Goal: Transaction & Acquisition: Purchase product/service

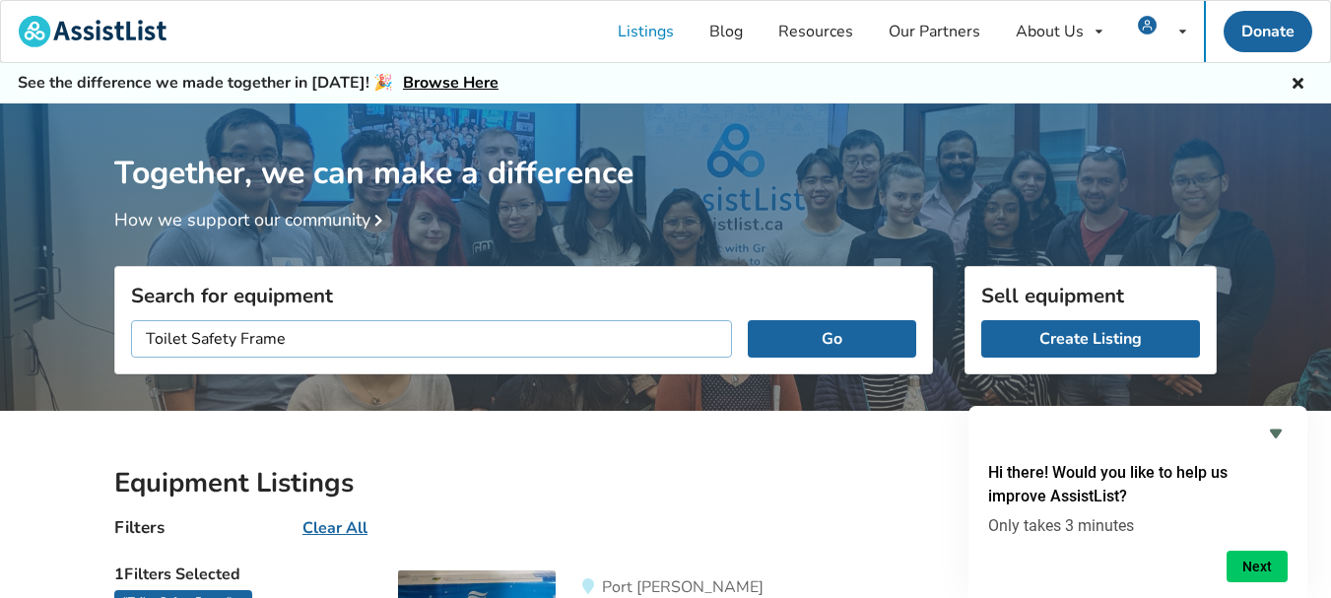
click at [354, 343] on input "Toilet Safety Frame" at bounding box center [431, 338] width 601 height 37
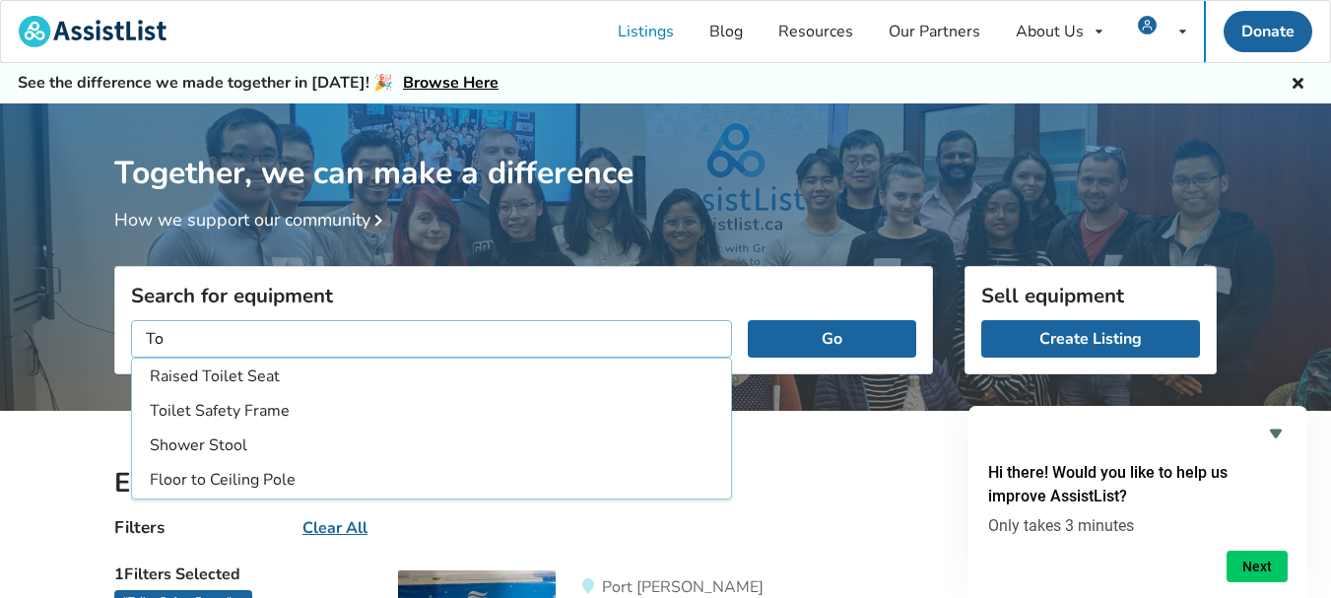
type input "T"
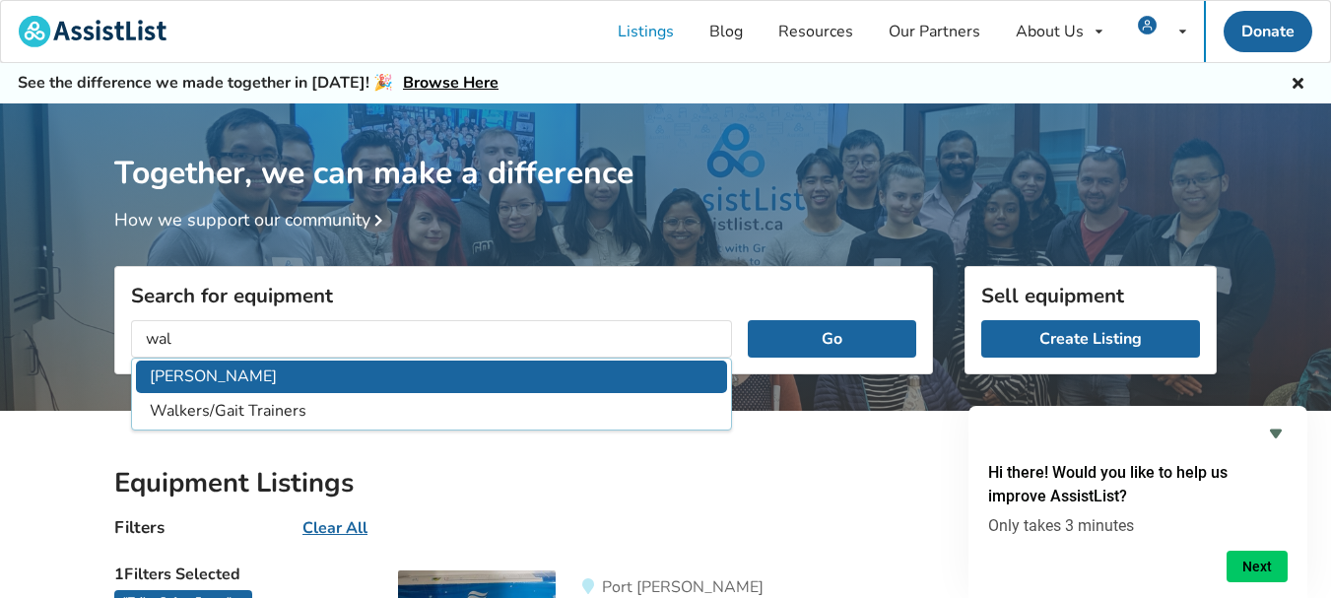
click at [187, 384] on li "[PERSON_NAME]" at bounding box center [431, 377] width 591 height 33
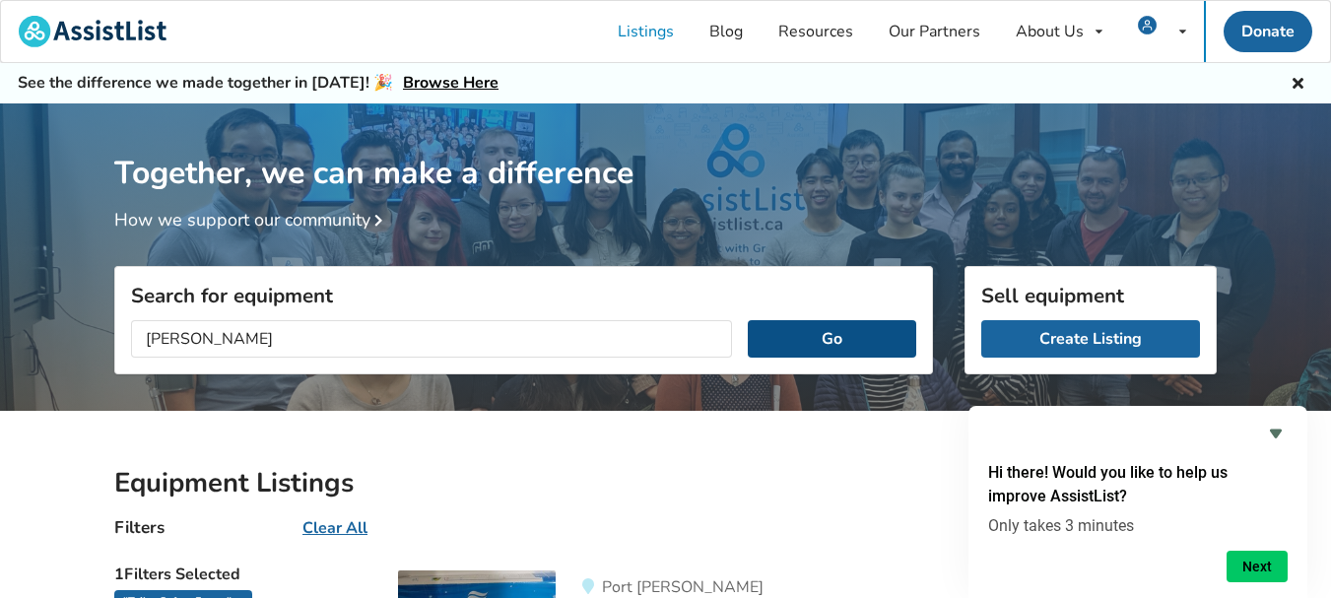
click at [802, 347] on button "Go" at bounding box center [832, 338] width 168 height 37
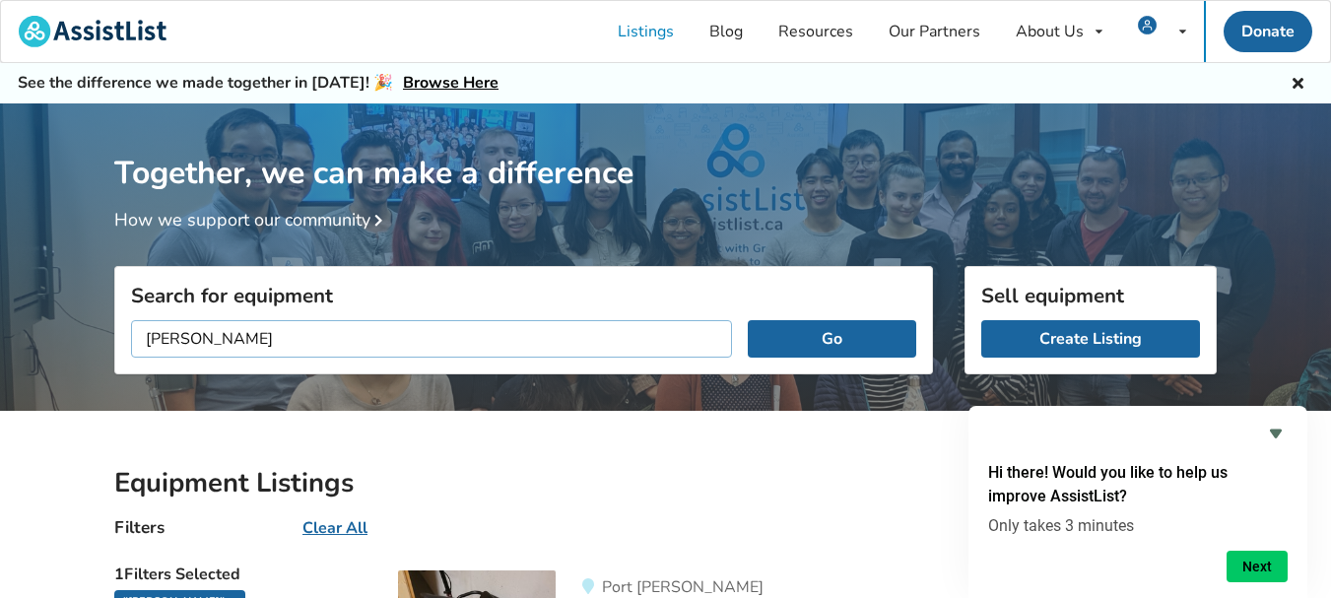
click at [217, 335] on input "[PERSON_NAME]" at bounding box center [431, 338] width 601 height 37
click at [151, 347] on input "[PERSON_NAME]" at bounding box center [431, 338] width 601 height 37
type input "4 wheel [PERSON_NAME]"
click at [869, 344] on button "Go" at bounding box center [832, 338] width 168 height 37
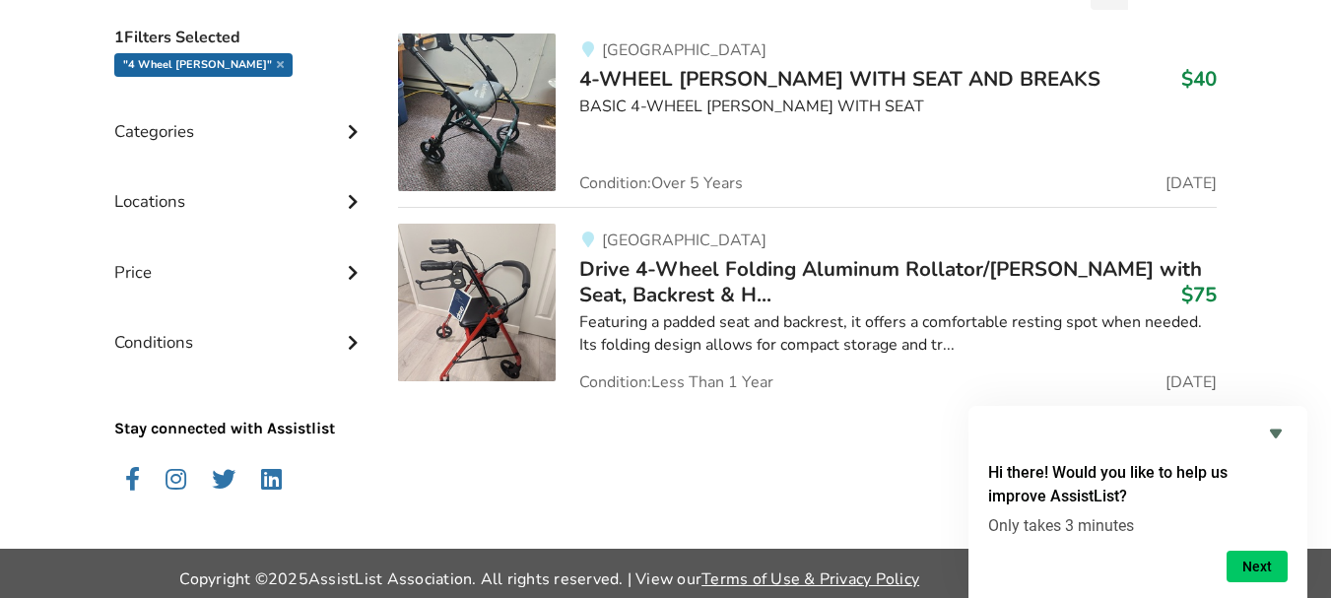
scroll to position [553, 0]
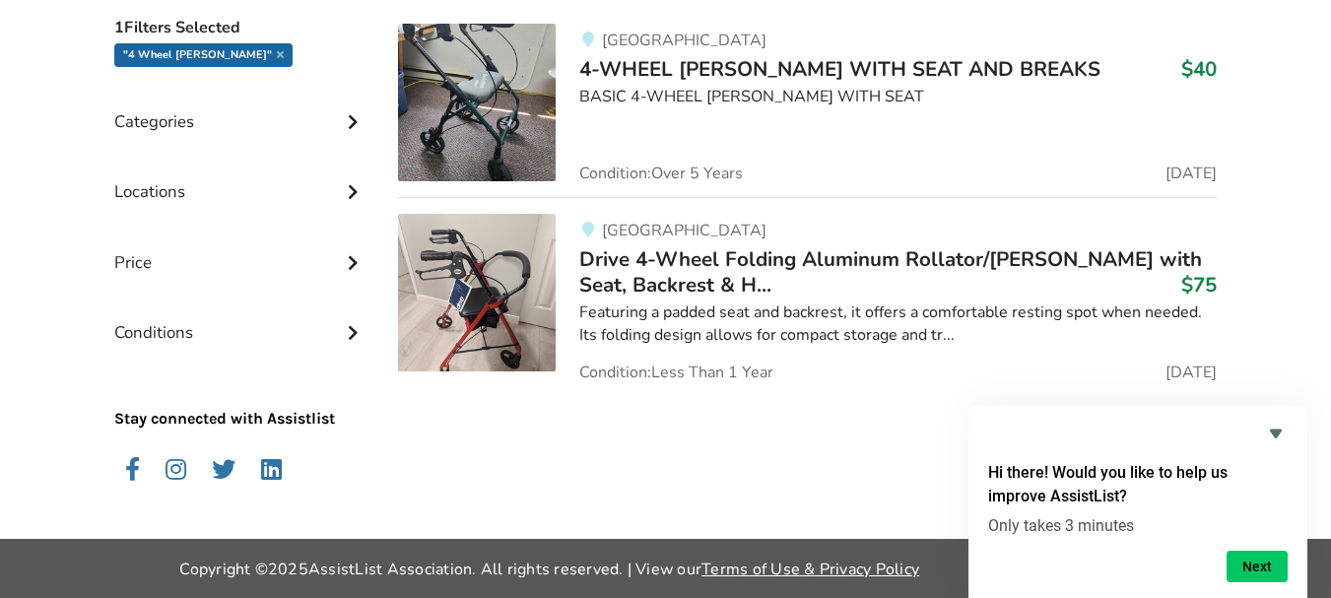
click at [484, 284] on img at bounding box center [477, 293] width 158 height 158
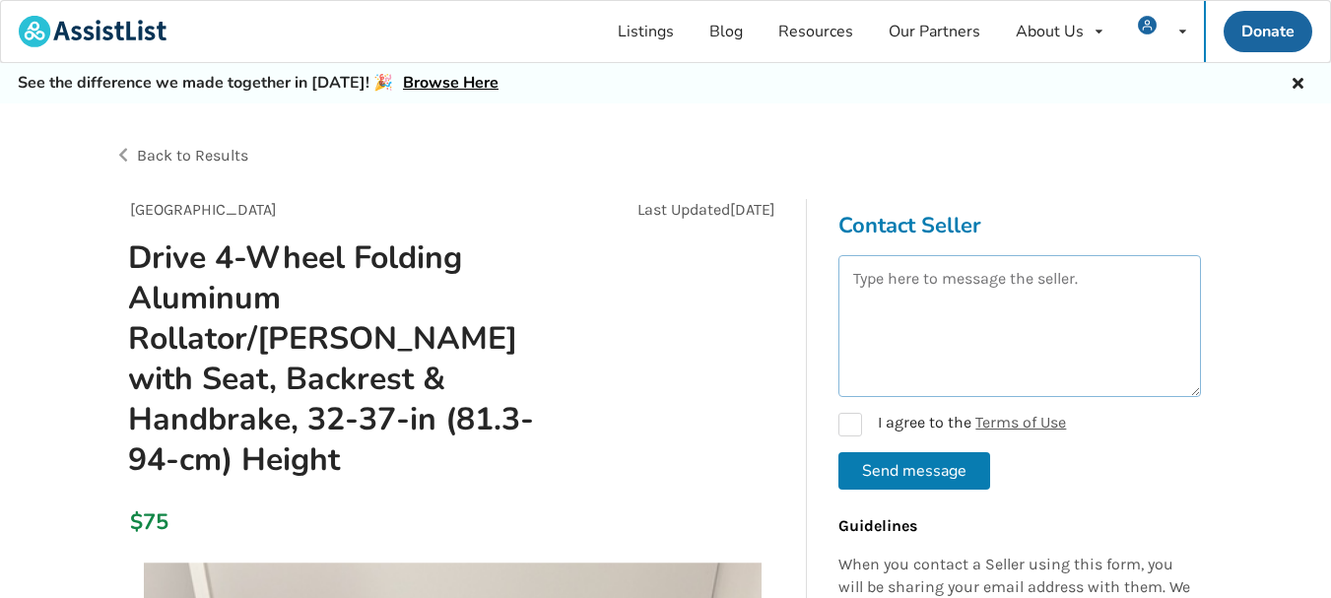
click at [868, 278] on textarea at bounding box center [1019, 326] width 363 height 142
type textarea "$65 offer"
drag, startPoint x: 862, startPoint y: 423, endPoint x: 859, endPoint y: 434, distance: 12.2
click at [860, 423] on label "I agree to the Terms of Use" at bounding box center [952, 425] width 228 height 24
checkbox input "true"
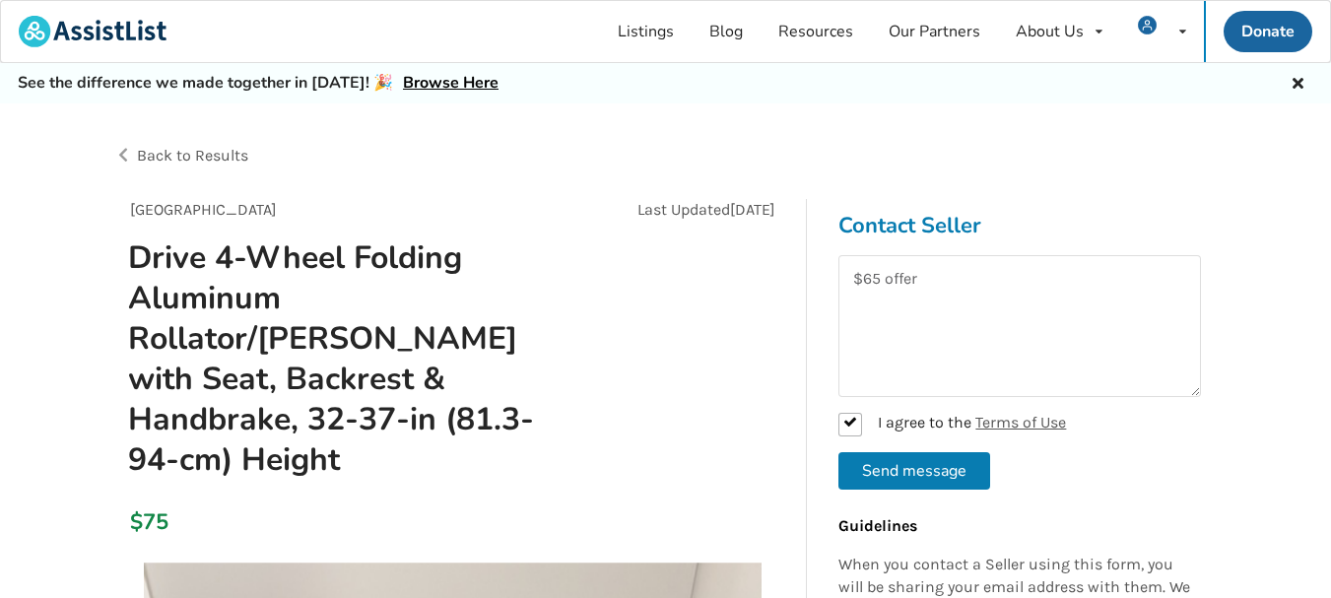
click at [920, 476] on button "Send message" at bounding box center [914, 470] width 152 height 37
checkbox input "false"
